Goal: Entertainment & Leisure: Consume media (video, audio)

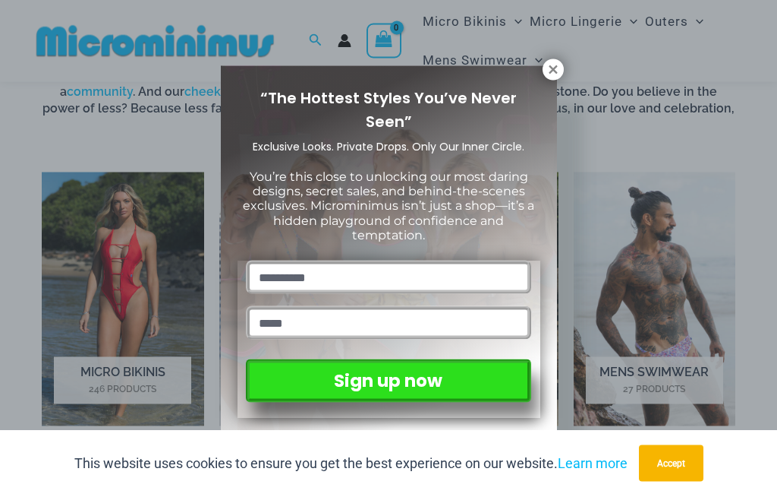
scroll to position [837, 0]
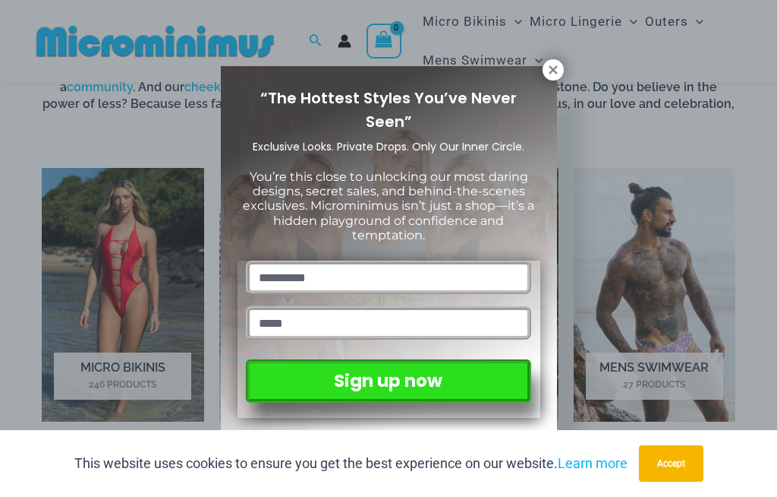
click at [547, 67] on icon at bounding box center [554, 70] width 14 height 14
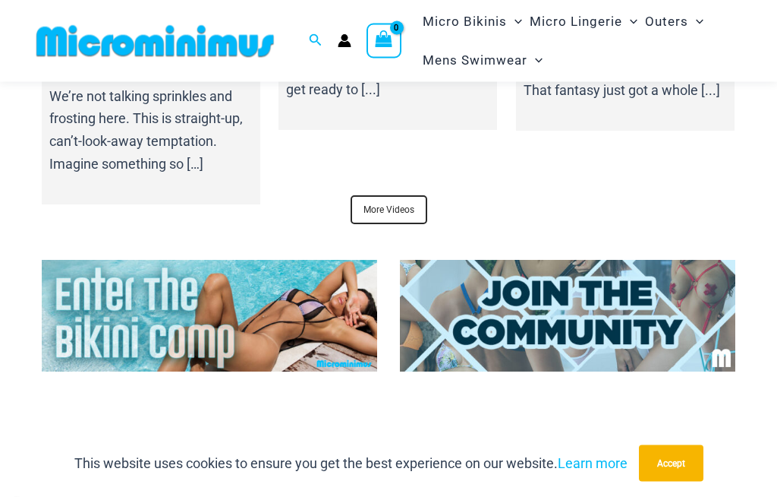
scroll to position [5421, 0]
click at [416, 195] on link "More Videos" at bounding box center [389, 209] width 77 height 29
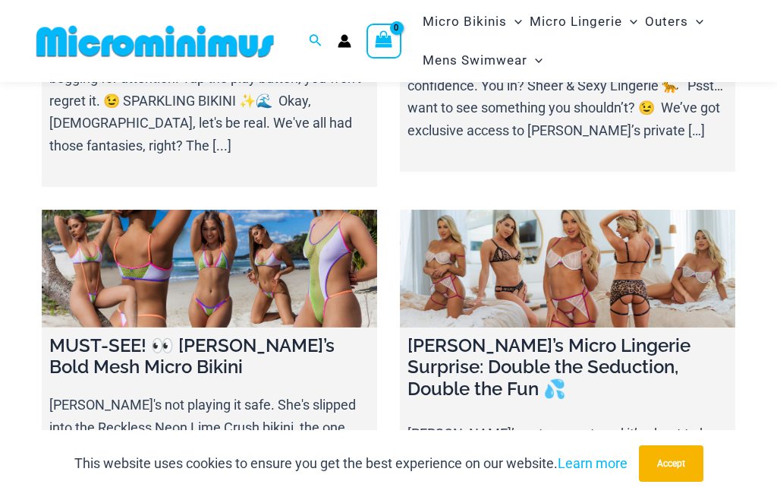
scroll to position [745, 0]
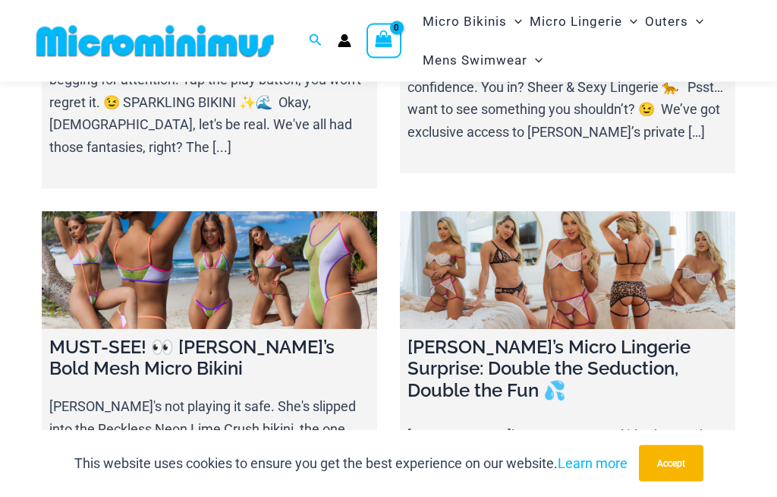
click at [619, 274] on link at bounding box center [568, 271] width 336 height 118
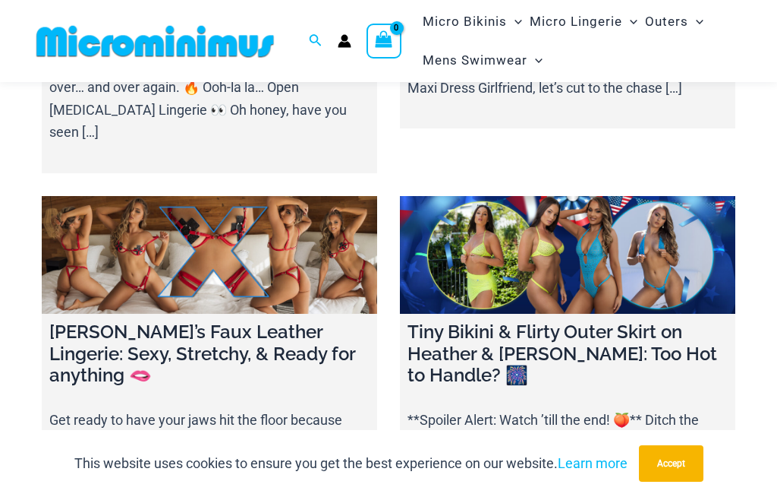
scroll to position [2033, 0]
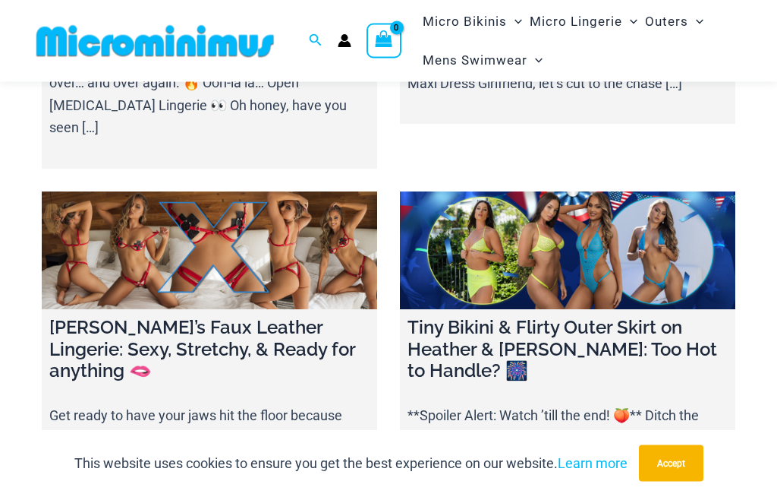
click at [260, 251] on link at bounding box center [210, 251] width 336 height 118
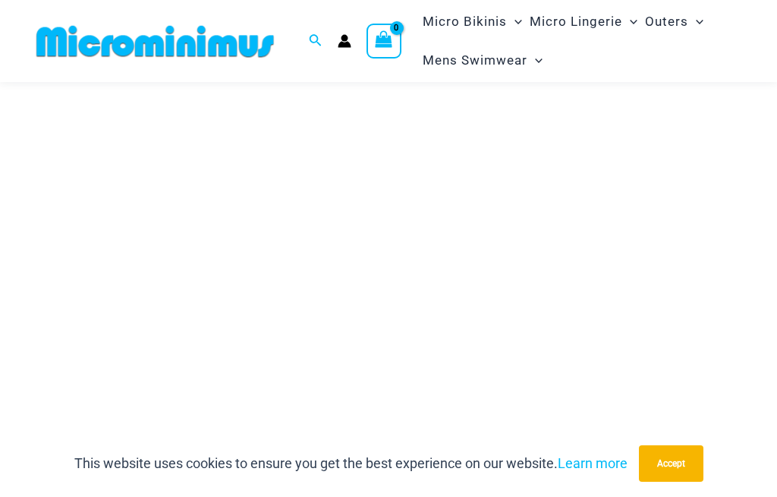
scroll to position [211, 0]
click at [50, 496] on div "This website uses cookies to ensure you get the best experience on our website.…" at bounding box center [388, 463] width 777 height 67
